Goal: Check status: Check status

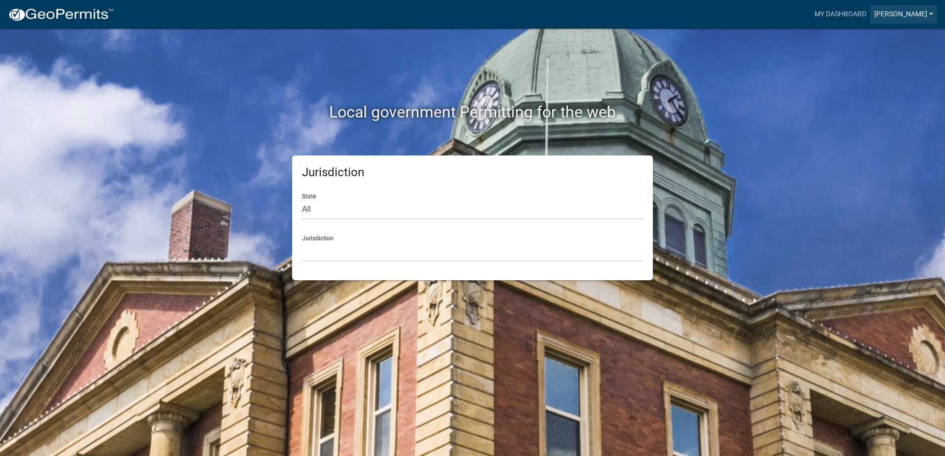
click at [928, 14] on link "[PERSON_NAME]" at bounding box center [903, 14] width 67 height 19
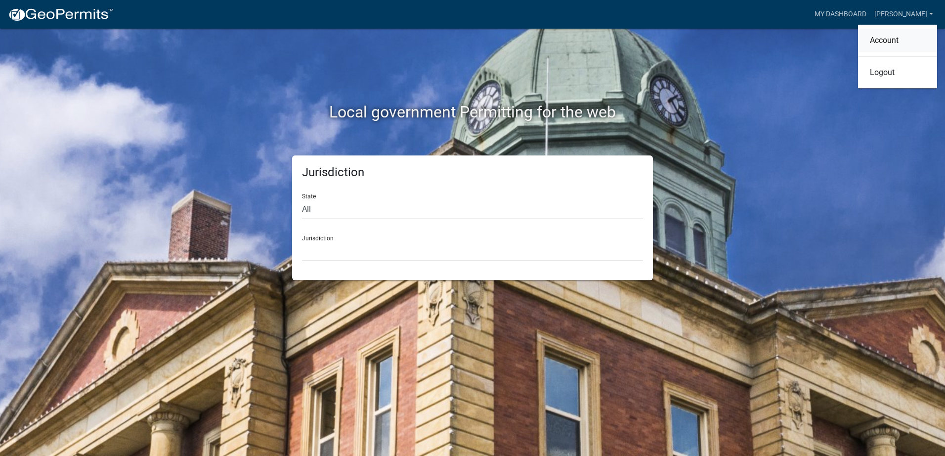
click at [911, 41] on link "Account" at bounding box center [897, 41] width 79 height 24
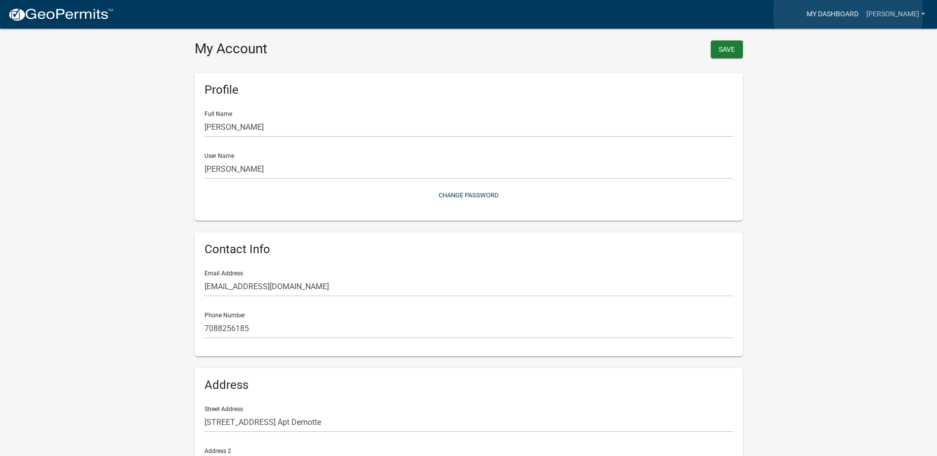
click at [848, 13] on link "My Dashboard" at bounding box center [833, 14] width 60 height 19
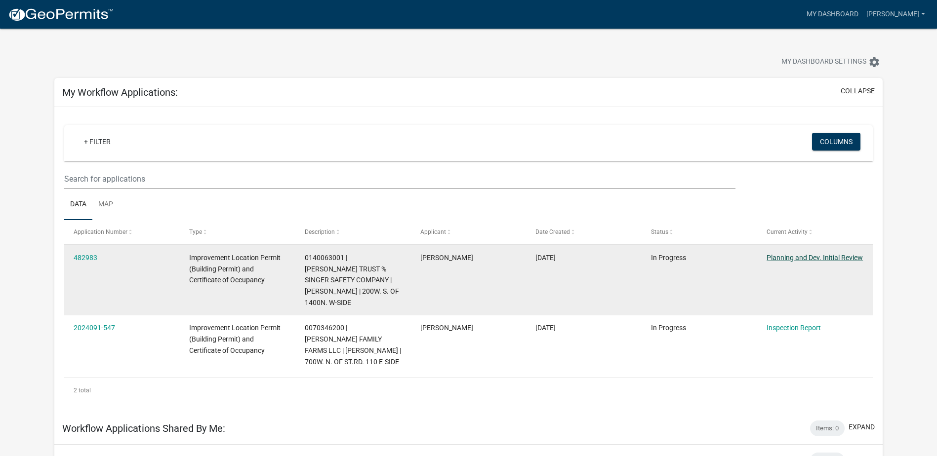
click at [782, 257] on link "Planning and Dev. Initial Review" at bounding box center [815, 258] width 96 height 8
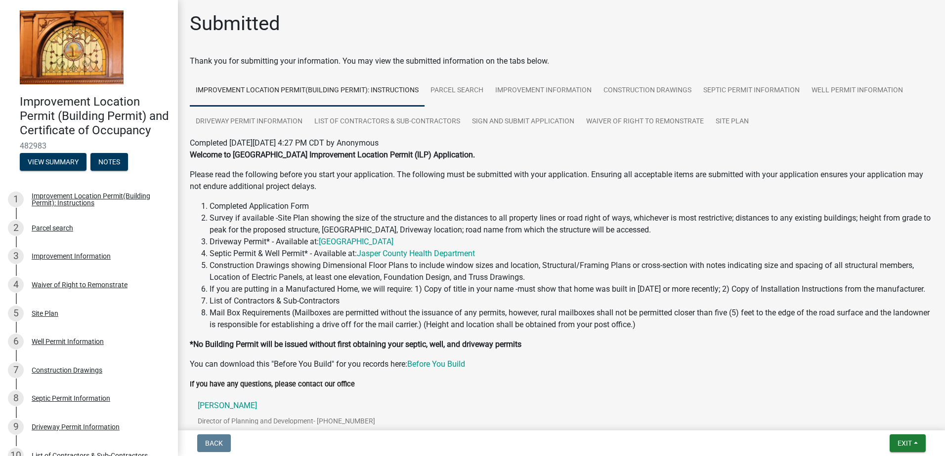
click at [899, 377] on div "Welcome to Jasper County Improvement Location Permit (ILP) Application. Please …" at bounding box center [561, 263] width 758 height 229
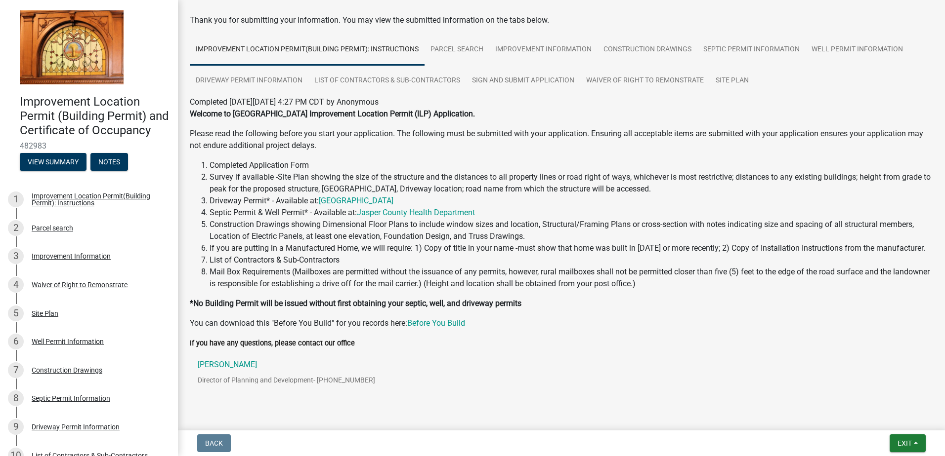
scroll to position [76, 0]
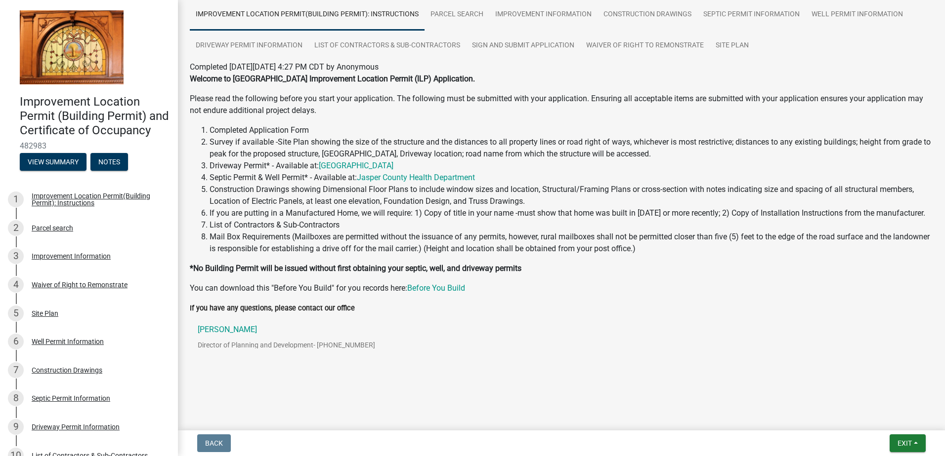
drag, startPoint x: 534, startPoint y: 147, endPoint x: 619, endPoint y: 12, distance: 159.4
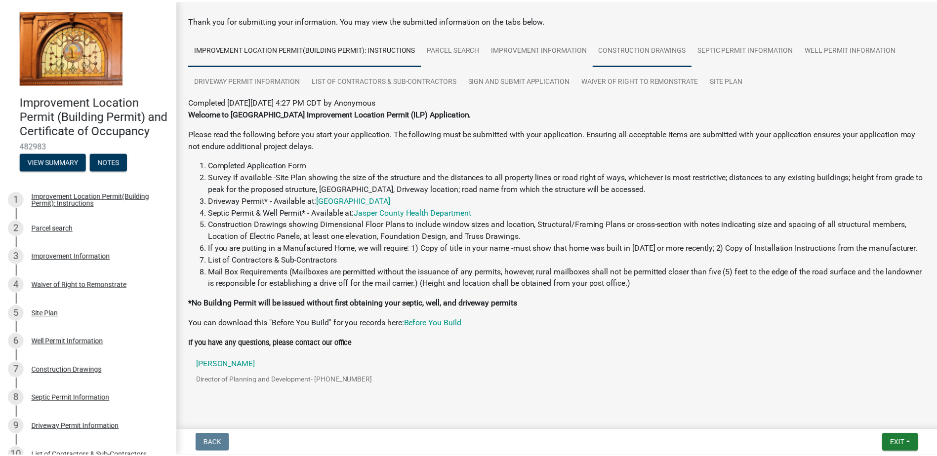
scroll to position [23, 0]
